Goal: Information Seeking & Learning: Learn about a topic

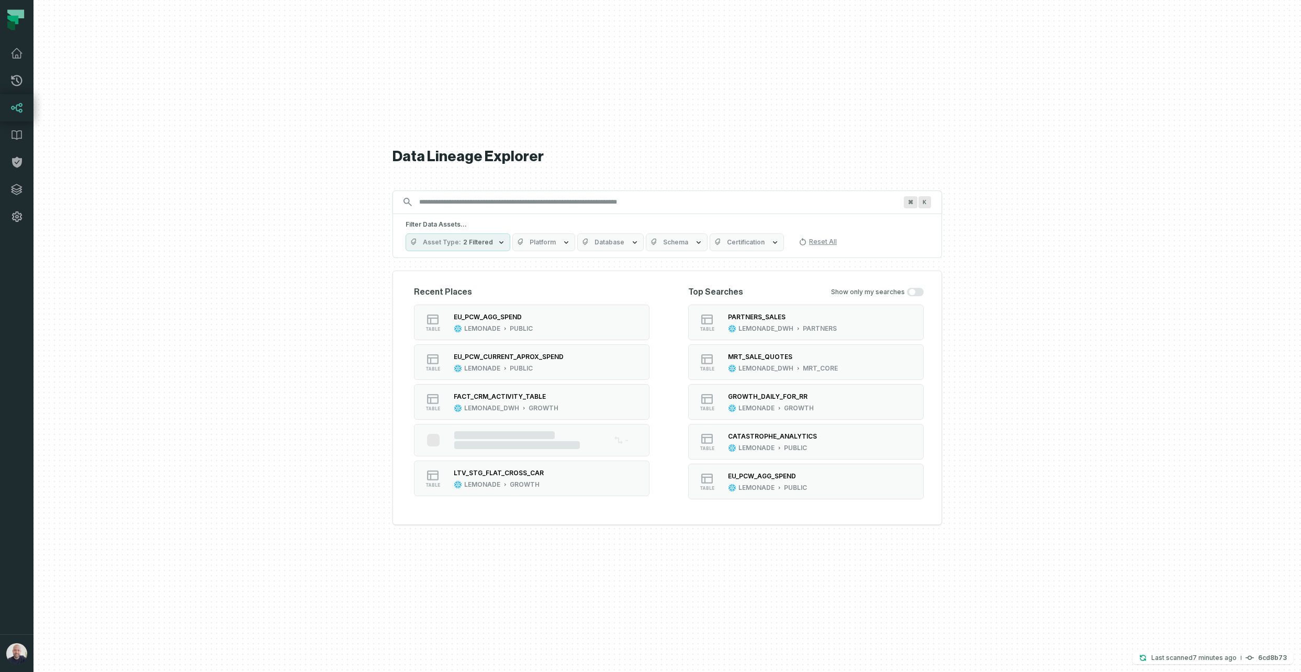
drag, startPoint x: 610, startPoint y: 186, endPoint x: 614, endPoint y: 193, distance: 8.2
click at [614, 189] on div "Data Lineage Explorer Search for assets across the organization ⌘ K Filter Data…" at bounding box center [666, 336] width 549 height 672
click at [614, 196] on input "Discovery Provider cmdk menu" at bounding box center [658, 202] width 490 height 17
paste input "**********"
type input "**********"
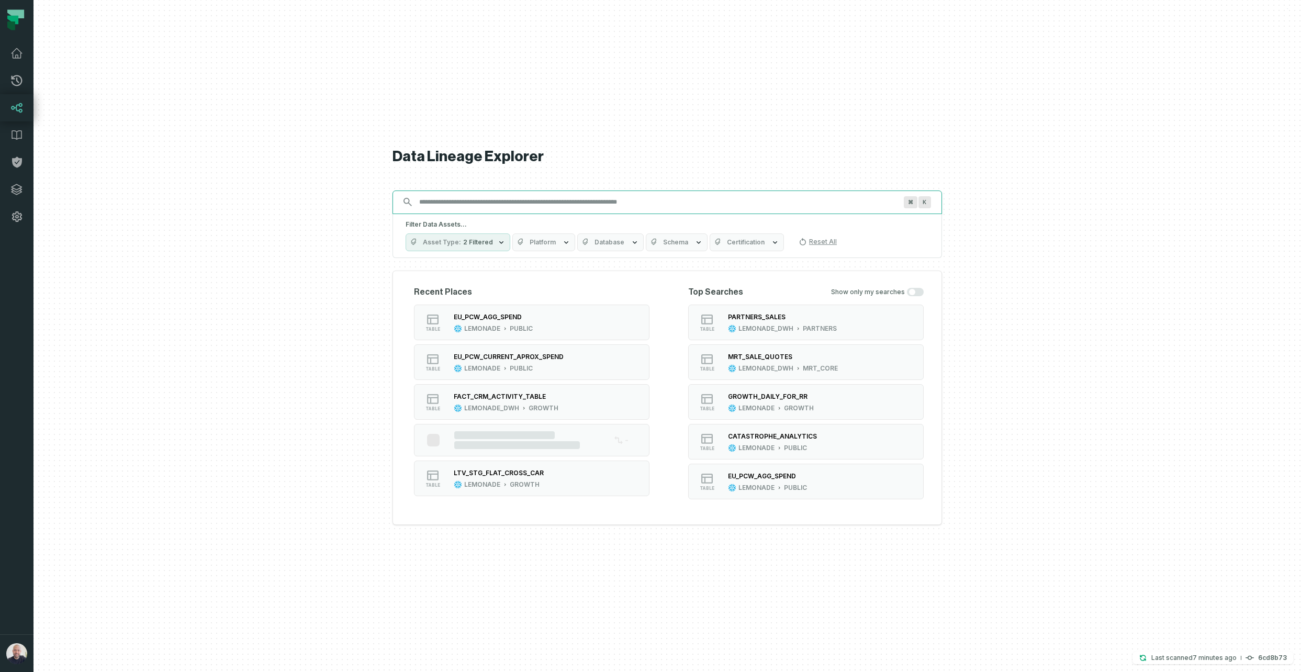
click at [558, 197] on input "Discovery Provider cmdk menu" at bounding box center [658, 202] width 490 height 17
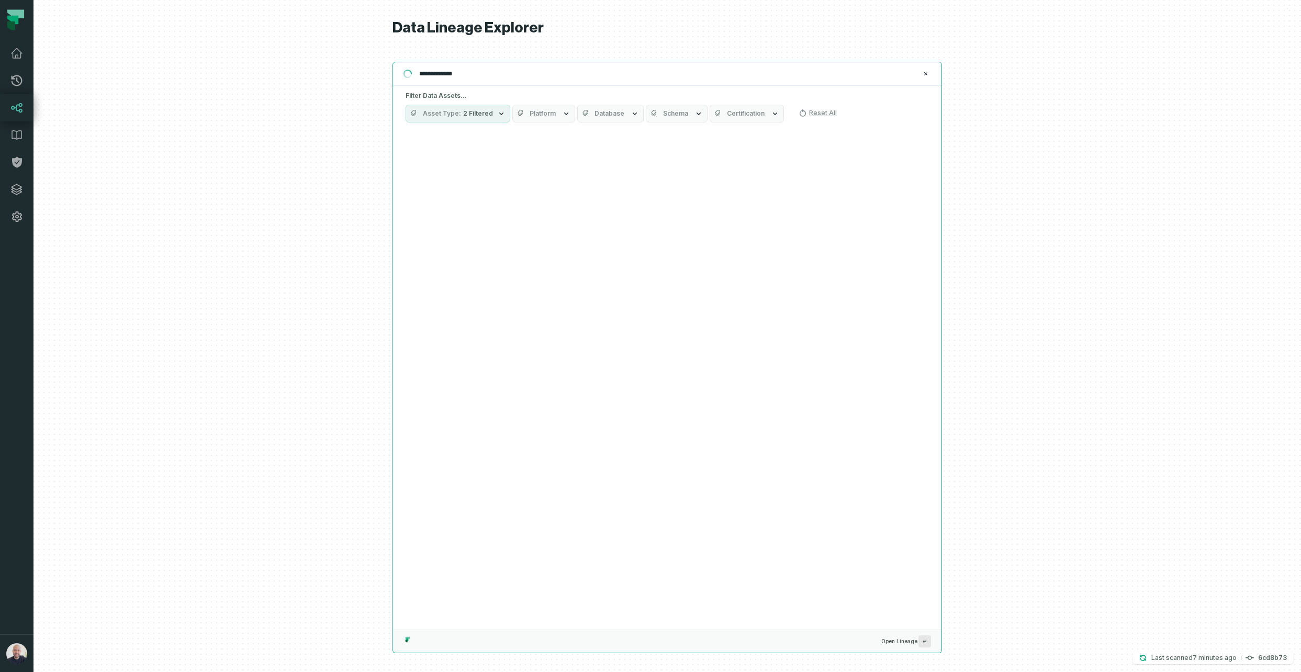
type input "**********"
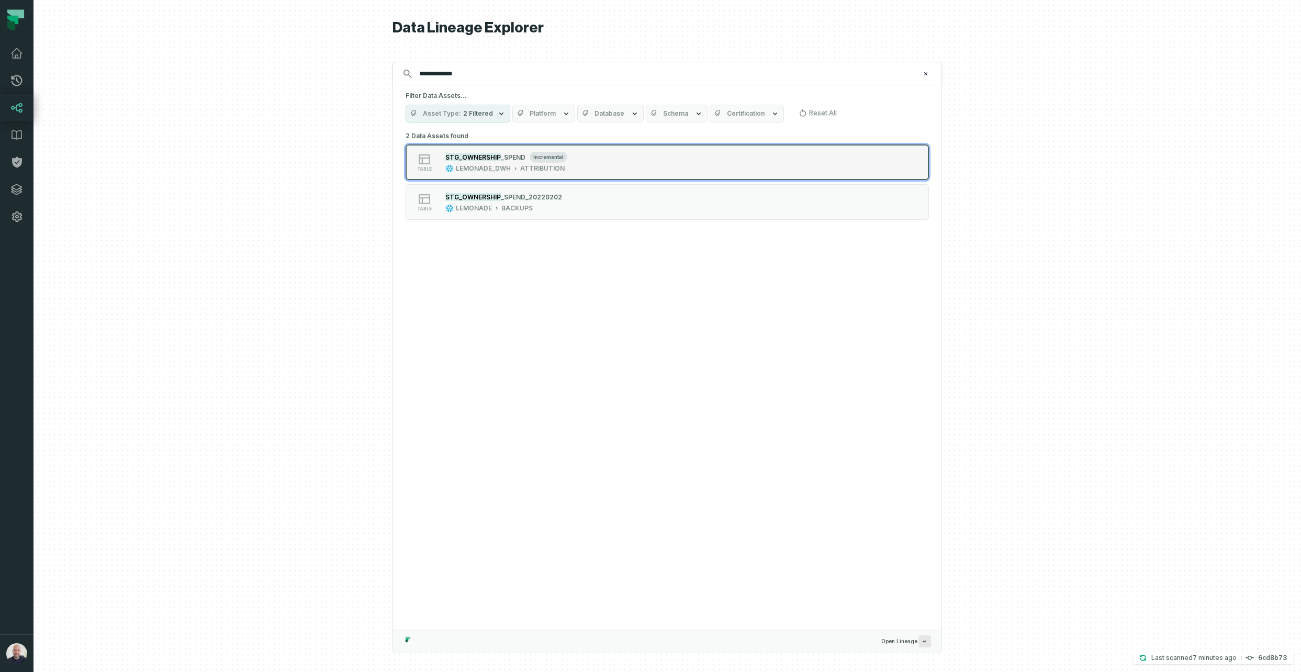
click at [516, 168] on icon "Suggestions" at bounding box center [515, 168] width 5 height 5
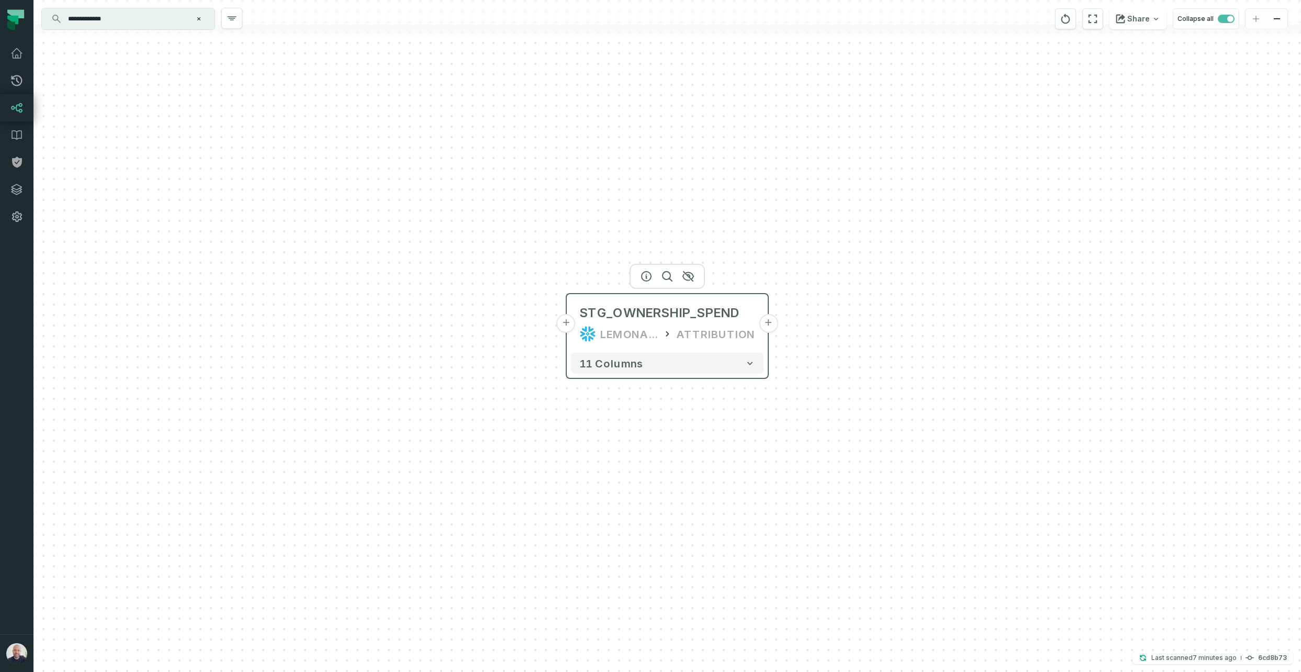
click at [566, 323] on button "+" at bounding box center [566, 323] width 19 height 19
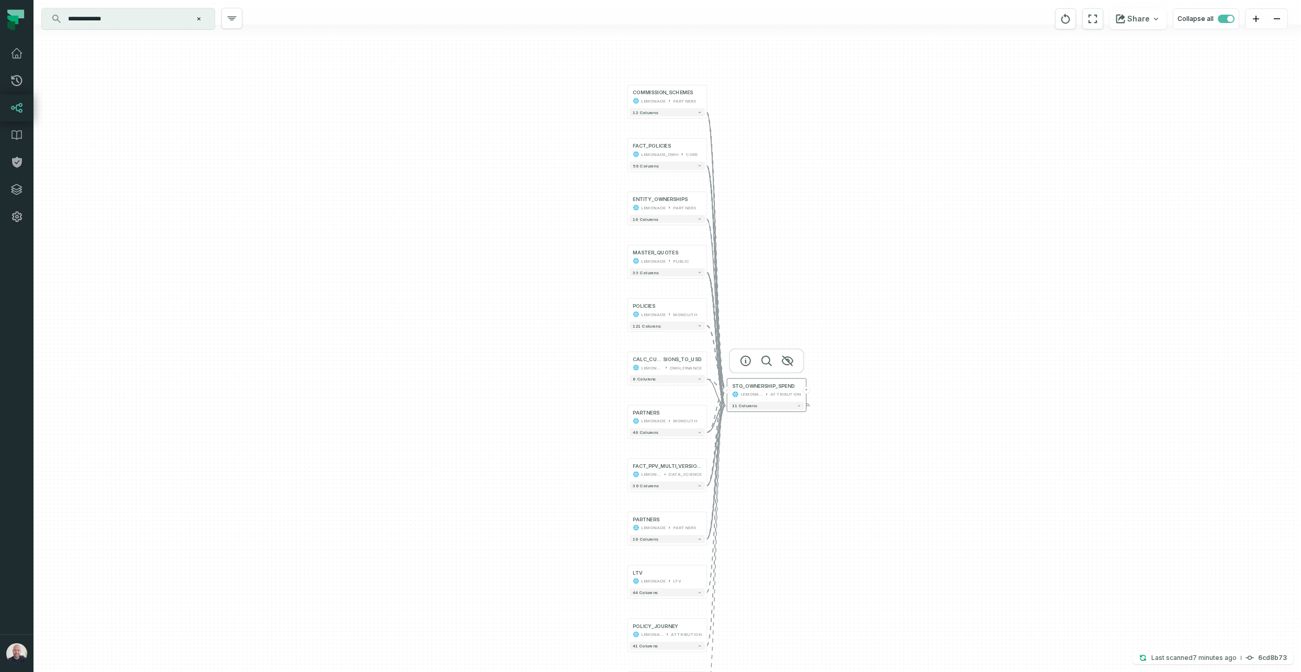
click at [807, 391] on button "+" at bounding box center [805, 389] width 7 height 7
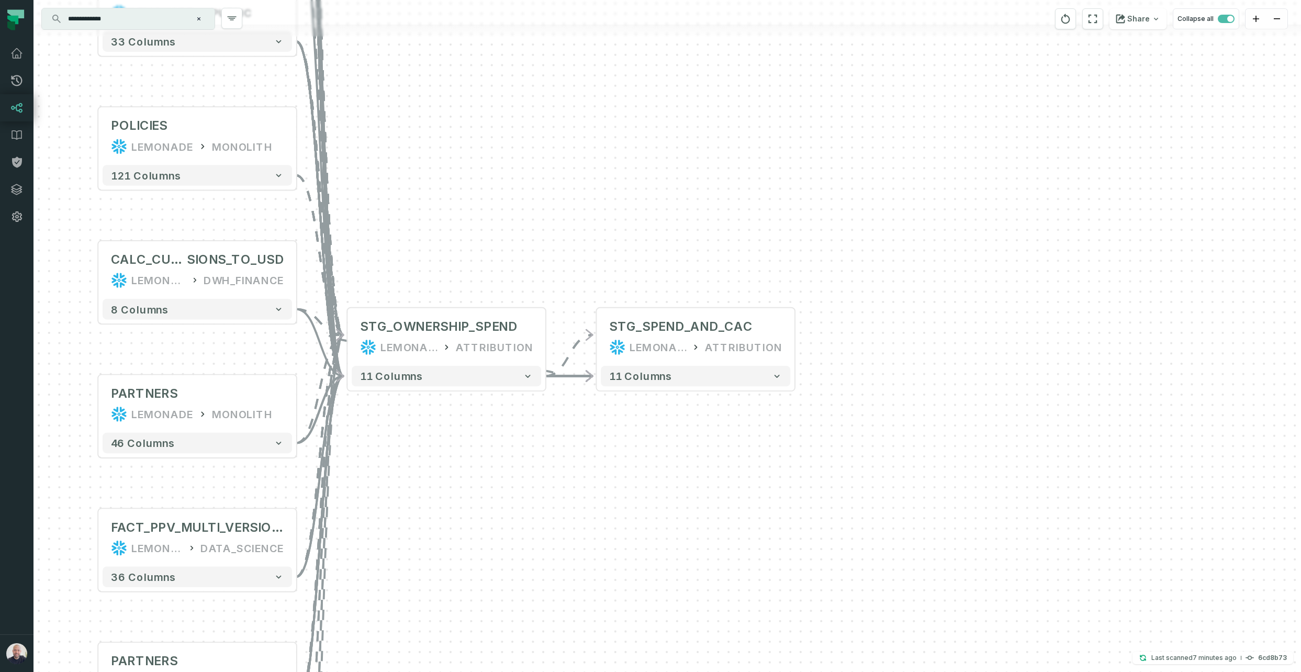
drag, startPoint x: 965, startPoint y: 238, endPoint x: 693, endPoint y: 283, distance: 275.8
click at [965, 238] on div "+ STG_SPEND_AND_CAC LEMONADE_DWH ATTRIBUTION + 11 columns COMMISSION_SCHEMES LE…" at bounding box center [666, 336] width 1267 height 672
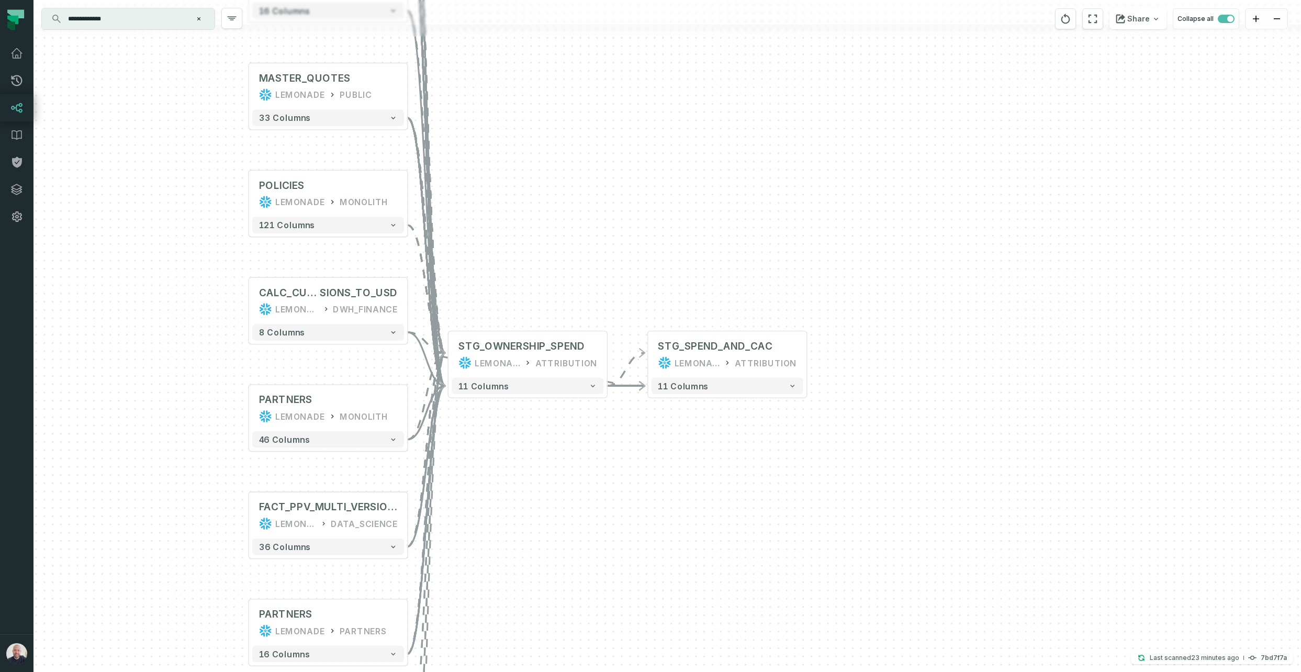
drag, startPoint x: 539, startPoint y: 139, endPoint x: 642, endPoint y: 178, distance: 109.6
click at [618, 147] on div "+ STG_SPEND_AND_CAC LEMONADE_DWH ATTRIBUTION + 11 columns COMMISSION_SCHEMES LE…" at bounding box center [666, 336] width 1267 height 672
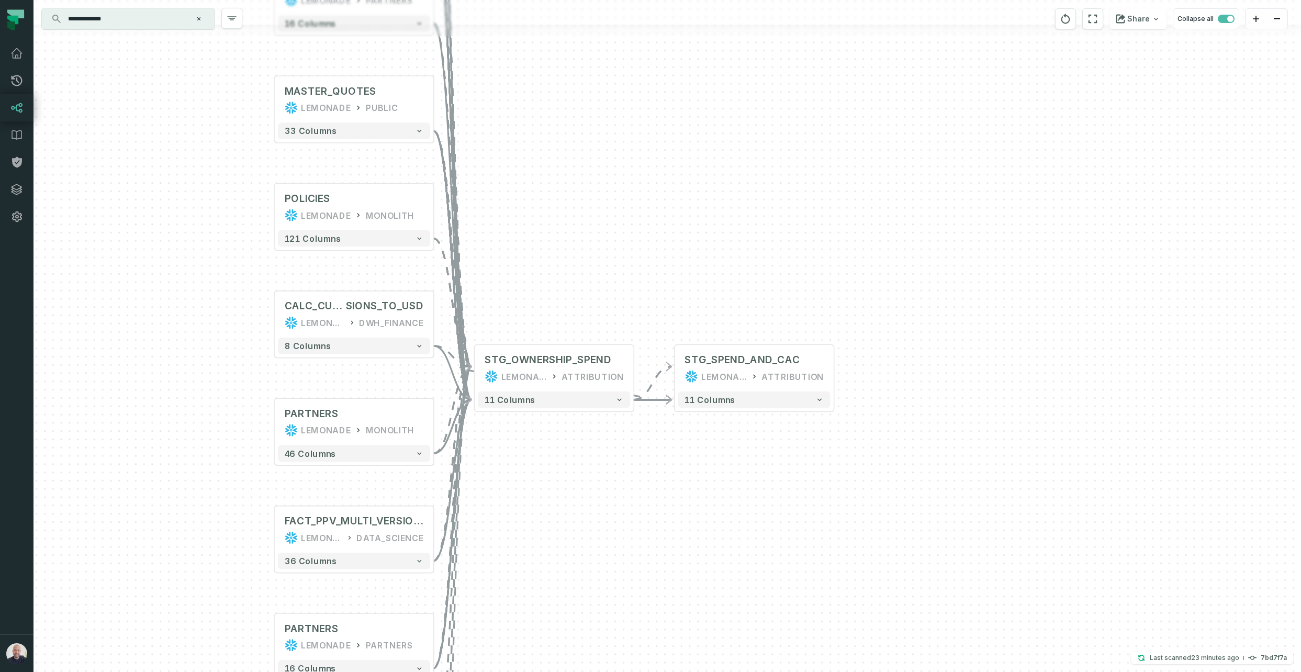
drag, startPoint x: 597, startPoint y: 255, endPoint x: 661, endPoint y: 227, distance: 70.3
click at [662, 227] on div "+ STG_SPEND_AND_CAC LEMONADE_DWH ATTRIBUTION + 11 columns COMMISSION_SCHEMES LE…" at bounding box center [666, 336] width 1267 height 672
